Goal: Use online tool/utility: Utilize a website feature to perform a specific function

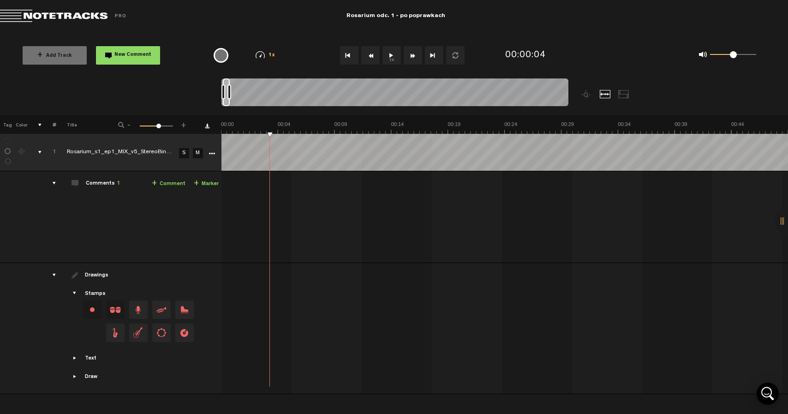
click at [392, 57] on button "1x" at bounding box center [391, 55] width 18 height 18
click at [637, 235] on div "38:50 - 38:51 • Licencjusz Audiotekowy: "Nielogiczność - to Jemu dzwoni telefon…" at bounding box center [505, 220] width 565 height 84
click at [187, 134] on tr "1 Rosarium_s1_ep1_MIX_v5_StereoBinaural (1) S M Export to Headliner Update Down…" at bounding box center [394, 152] width 788 height 37
click at [200, 149] on link "M" at bounding box center [197, 153] width 10 height 10
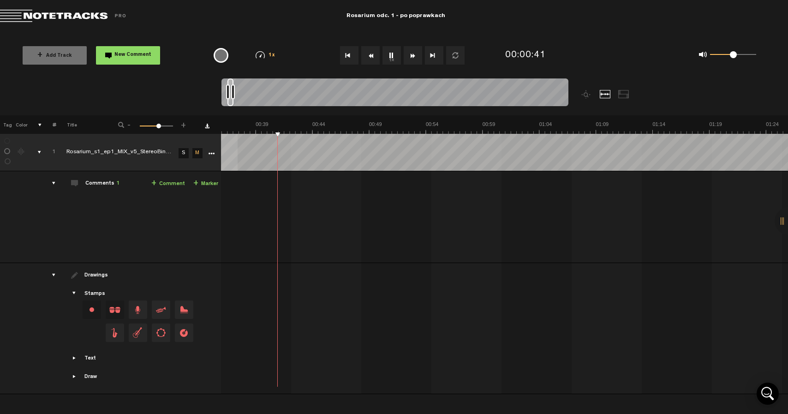
click at [199, 152] on link "M" at bounding box center [197, 153] width 10 height 10
click at [93, 180] on div "Comments 1" at bounding box center [102, 184] width 34 height 8
click at [392, 58] on button "1x" at bounding box center [391, 55] width 18 height 18
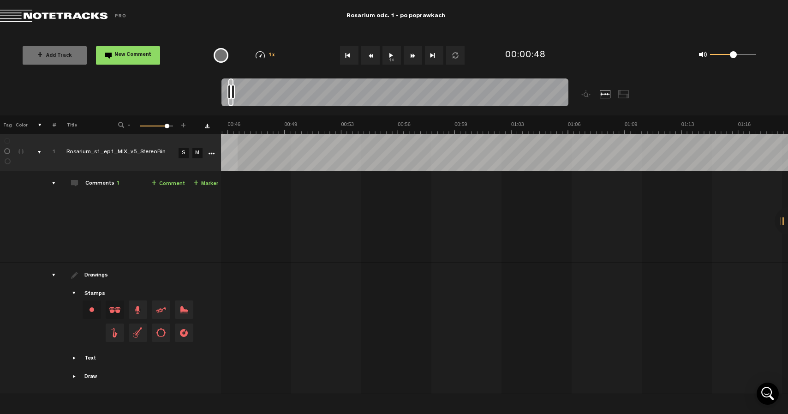
click at [247, 89] on div at bounding box center [394, 93] width 347 height 31
drag, startPoint x: 228, startPoint y: 91, endPoint x: 205, endPoint y: 93, distance: 22.6
click at [207, 92] on nt-zoom-navigation-bar at bounding box center [394, 96] width 788 height 37
click at [225, 119] on th at bounding box center [504, 124] width 567 height 18
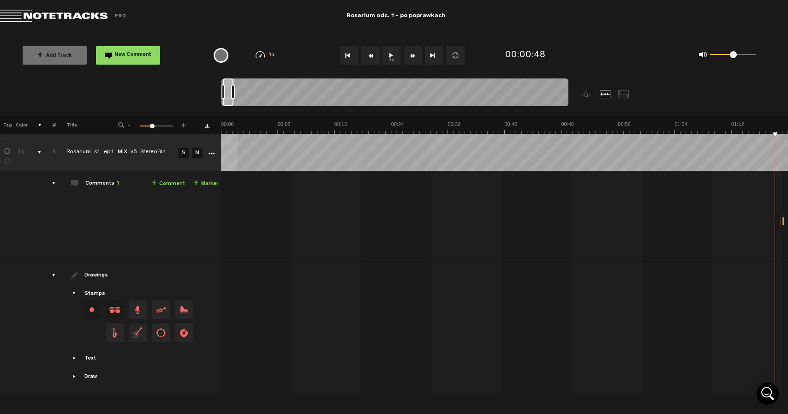
click at [744, 59] on span at bounding box center [733, 54] width 46 height 15
click at [749, 54] on div "0 1 0.5" at bounding box center [733, 55] width 46 height 2
click at [392, 54] on button "1x" at bounding box center [391, 55] width 18 height 18
